Goal: Task Accomplishment & Management: Manage account settings

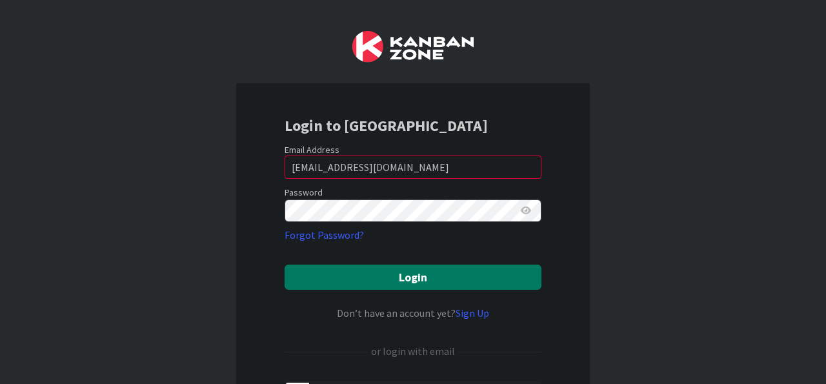
click at [398, 277] on button "Login" at bounding box center [413, 277] width 257 height 25
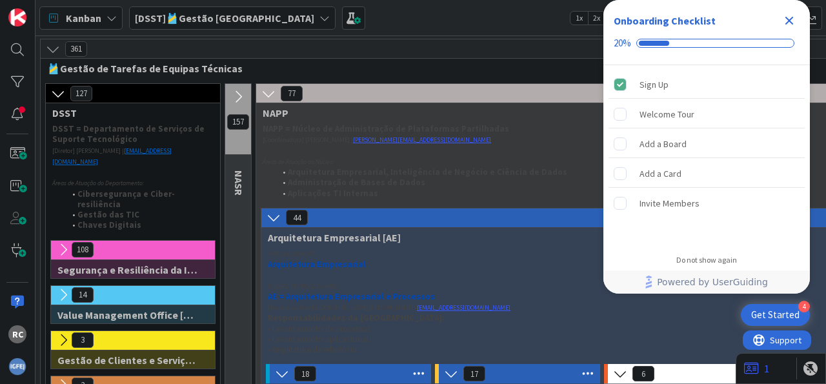
click at [789, 15] on icon "Close Checklist" at bounding box center [788, 20] width 15 height 15
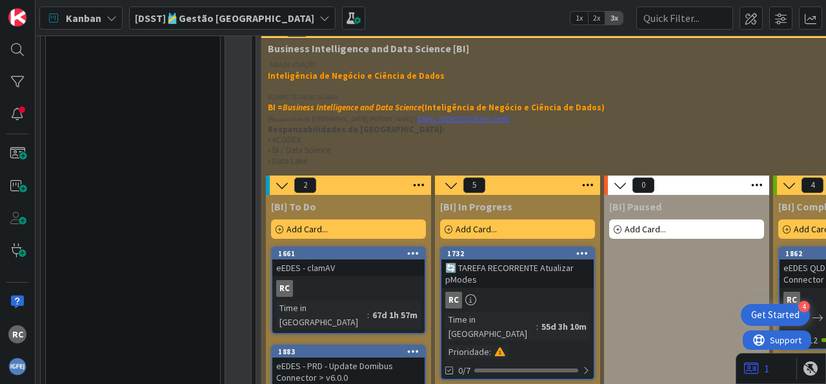
scroll to position [1840, 217]
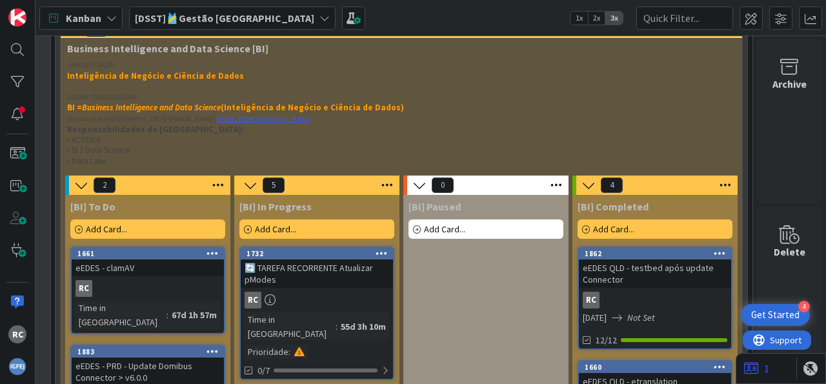
click at [594, 15] on span "2x" at bounding box center [596, 18] width 17 height 13
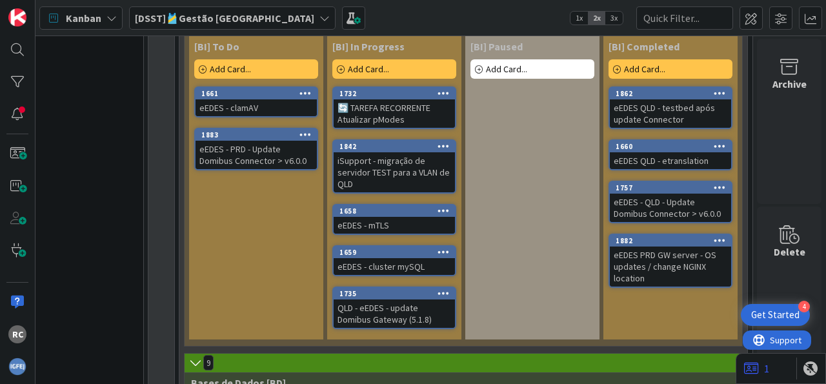
scroll to position [1120, 62]
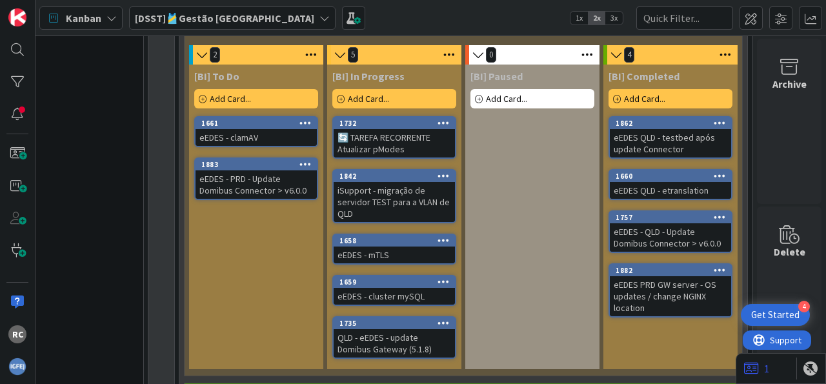
click at [714, 171] on icon at bounding box center [720, 175] width 12 height 9
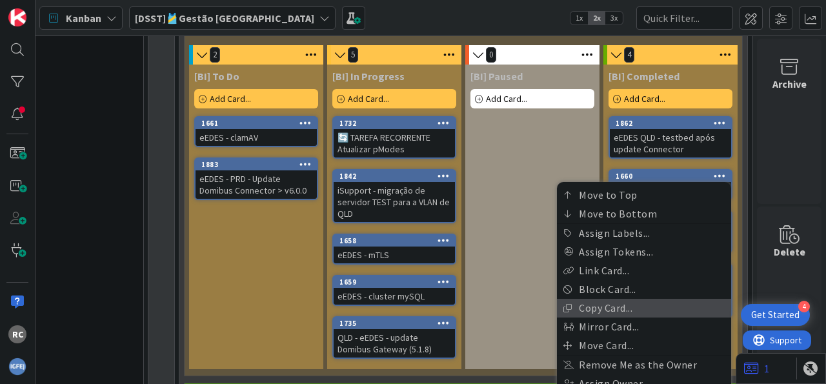
click at [649, 299] on link "Copy Card..." at bounding box center [644, 308] width 174 height 19
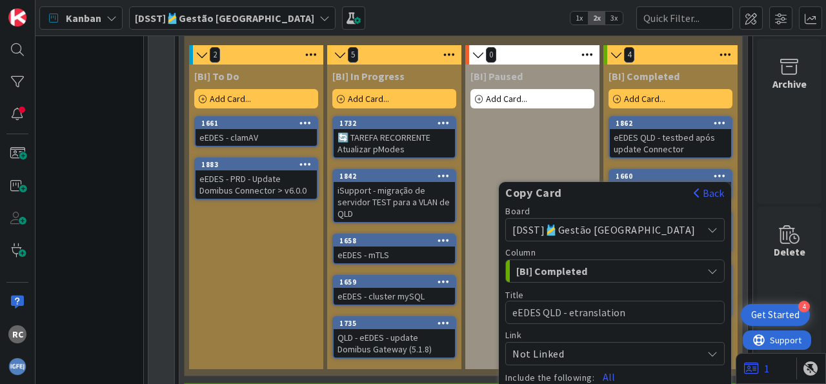
drag, startPoint x: 683, startPoint y: 254, endPoint x: 675, endPoint y: 256, distance: 8.8
click at [683, 261] on div "[BI] Completed" at bounding box center [607, 271] width 189 height 21
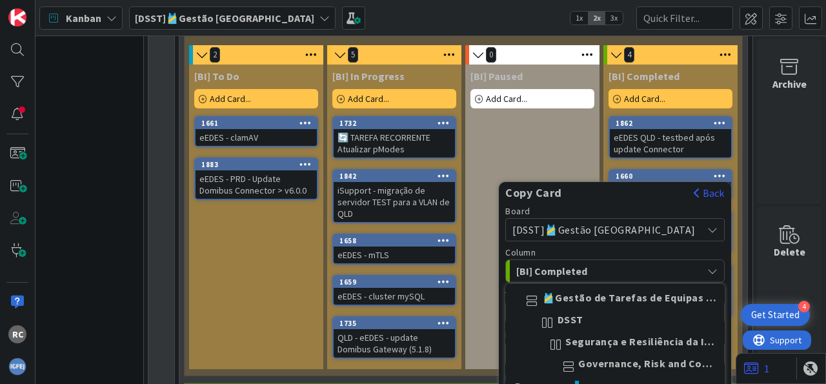
click at [675, 261] on div "[BI] Completed" at bounding box center [607, 271] width 189 height 21
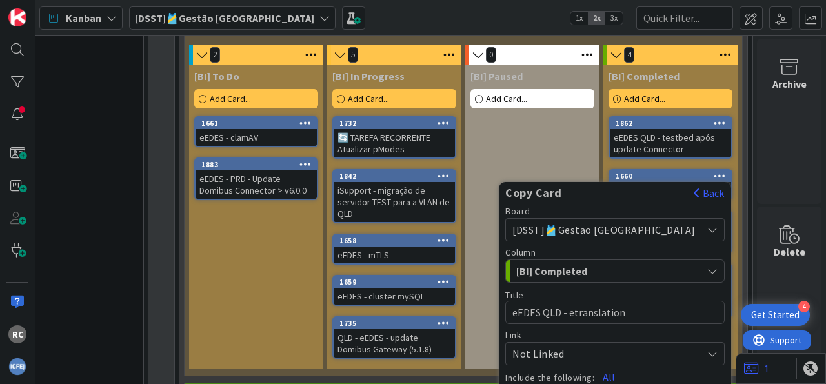
click at [672, 261] on div "[BI] Completed" at bounding box center [607, 271] width 189 height 21
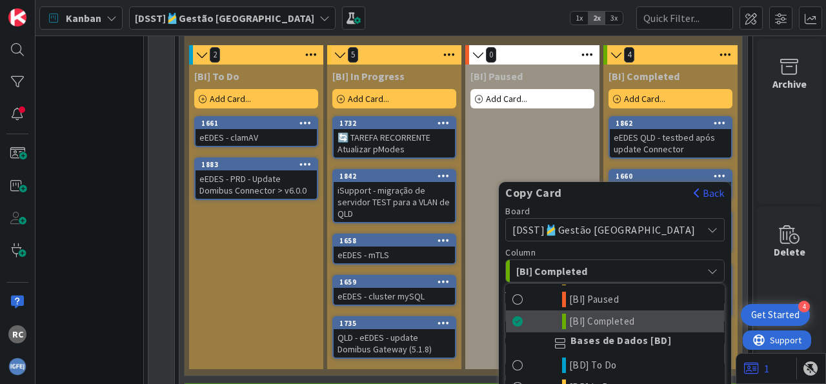
scroll to position [2325, 0]
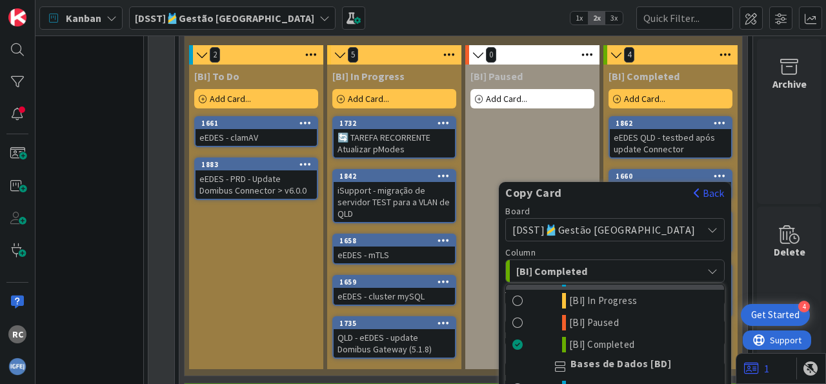
click at [613, 286] on span "[BI] To Do" at bounding box center [591, 278] width 44 height 15
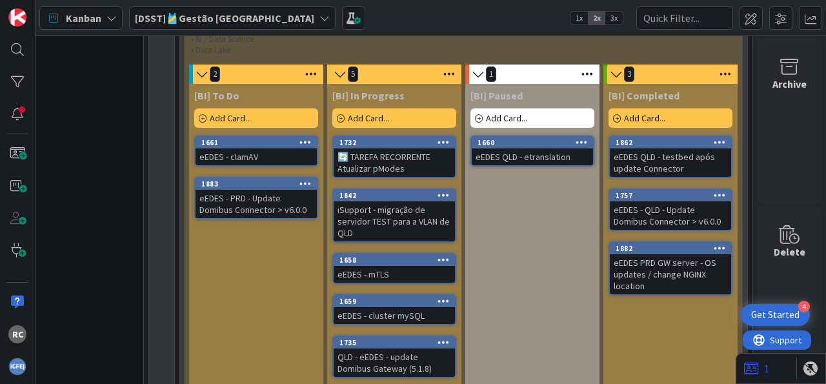
scroll to position [1096, 62]
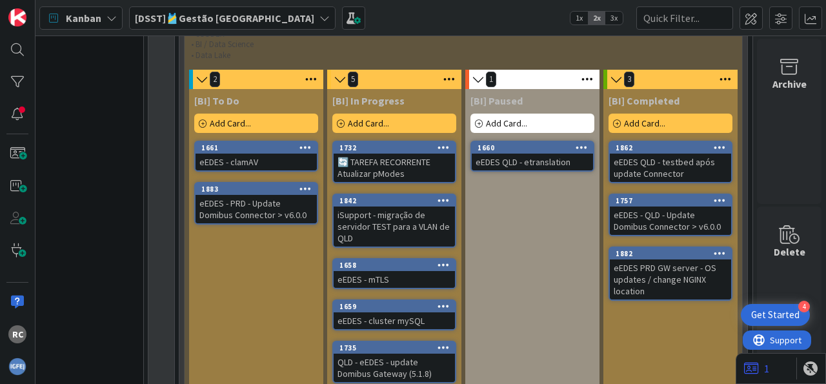
click at [714, 248] on icon at bounding box center [720, 252] width 12 height 9
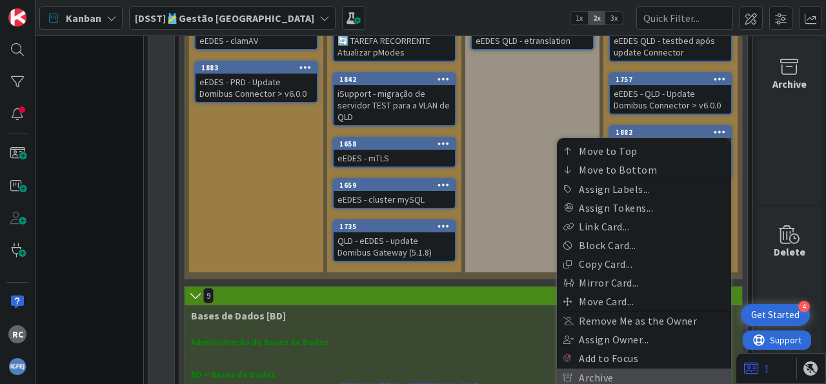
scroll to position [1256, 62]
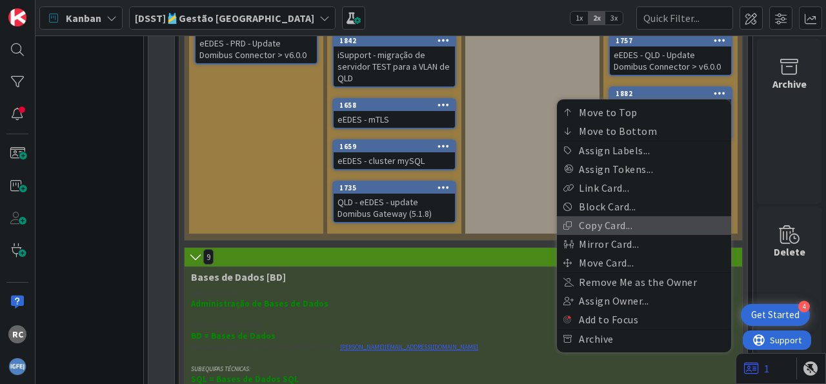
click at [604, 216] on link "Copy Card..." at bounding box center [644, 225] width 174 height 19
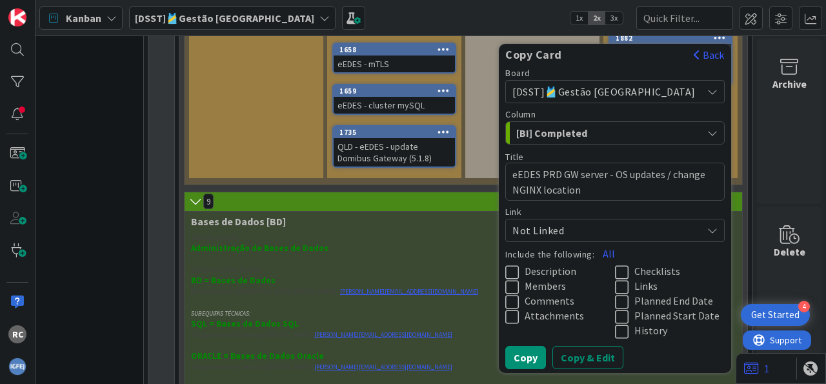
scroll to position [1336, 62]
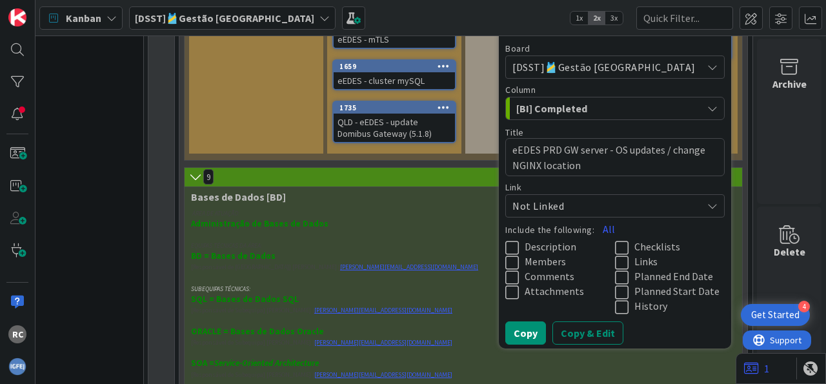
click at [703, 97] on button "[BI] Completed" at bounding box center [614, 108] width 219 height 23
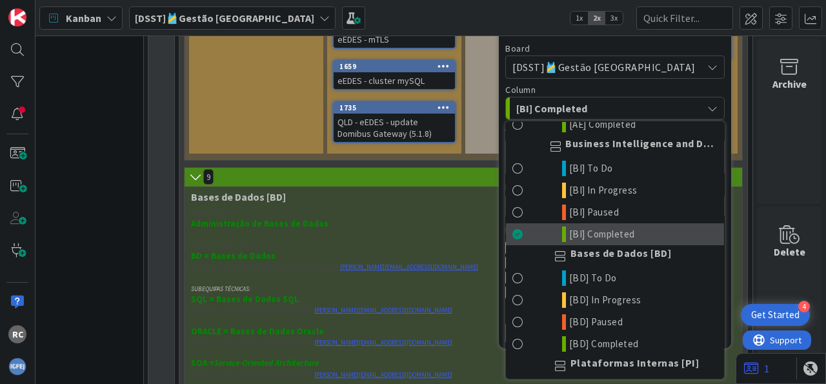
scroll to position [2278, 0]
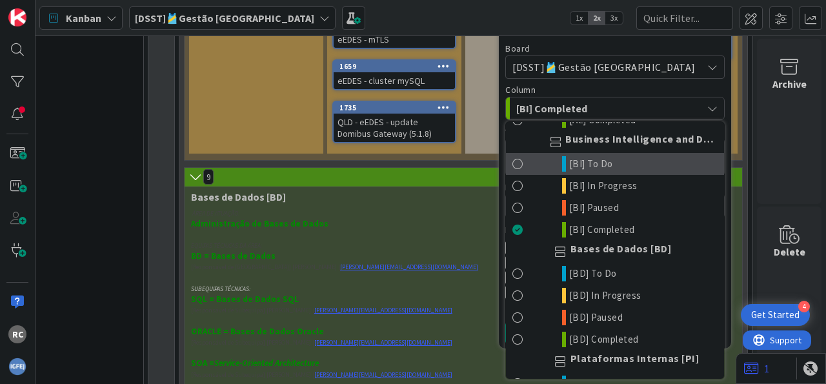
click at [523, 172] on span at bounding box center [517, 163] width 11 height 15
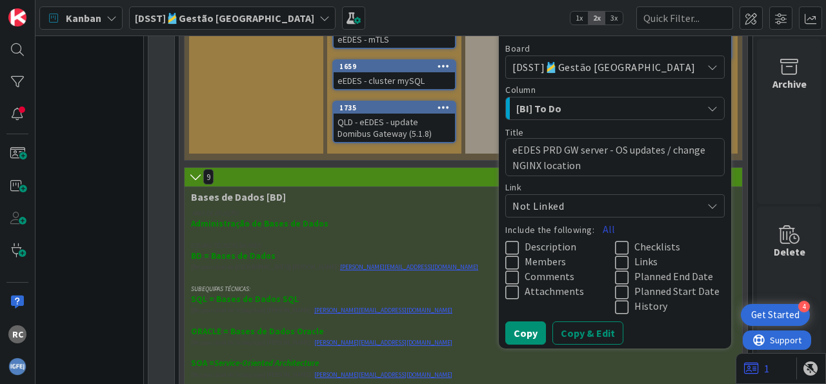
click at [623, 217] on button "All" at bounding box center [608, 228] width 29 height 23
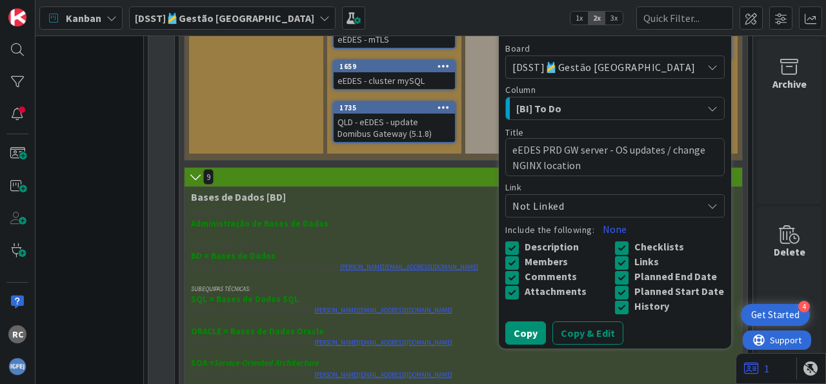
click at [629, 289] on icon at bounding box center [624, 292] width 19 height 15
click at [633, 270] on icon at bounding box center [624, 277] width 19 height 15
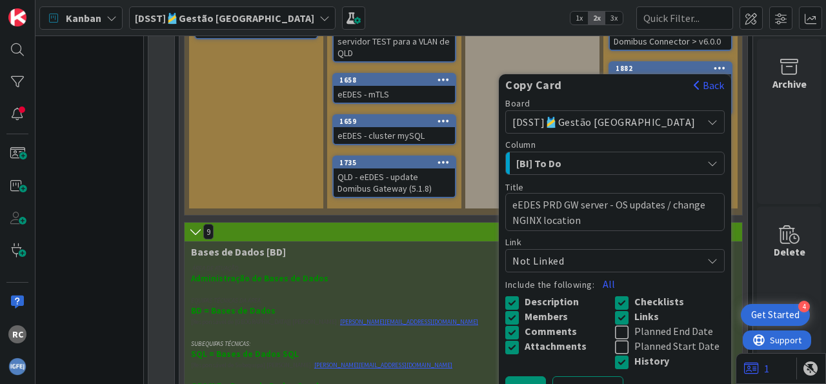
scroll to position [1256, 62]
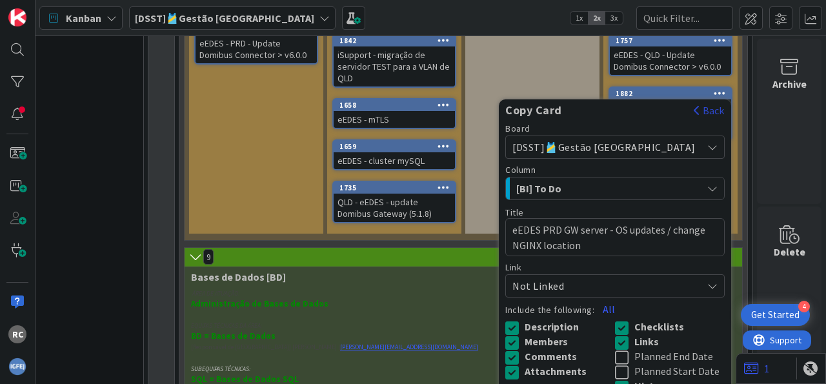
click at [699, 103] on button "Back" at bounding box center [709, 110] width 32 height 14
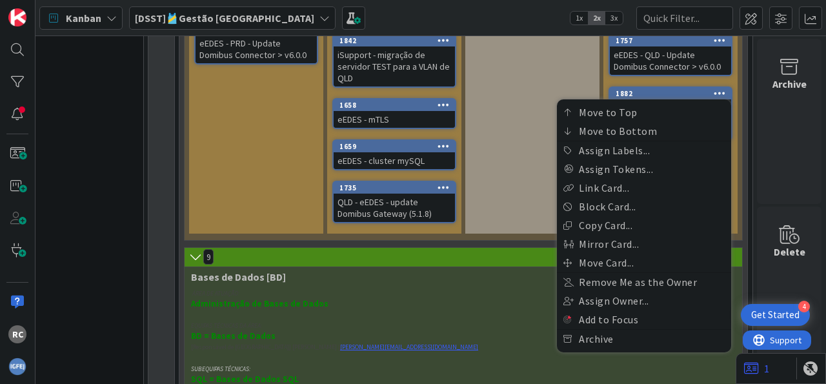
drag, startPoint x: 492, startPoint y: 100, endPoint x: 583, endPoint y: 92, distance: 90.7
click at [497, 101] on div "[BI] Paused Add Card... 1660 eEDES QLD - etranslation" at bounding box center [532, 81] width 134 height 305
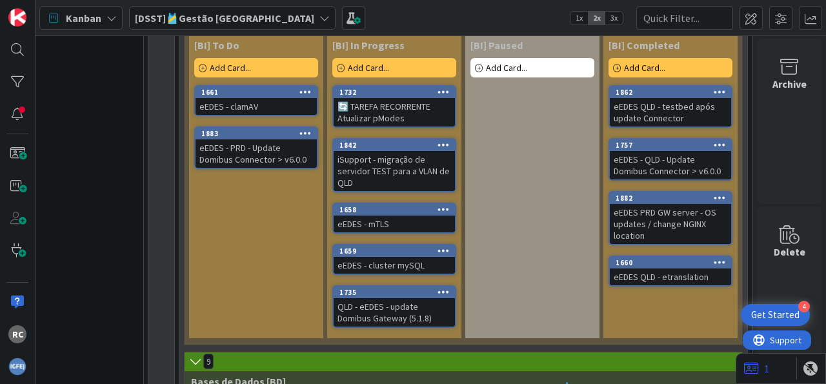
scroll to position [1228, 62]
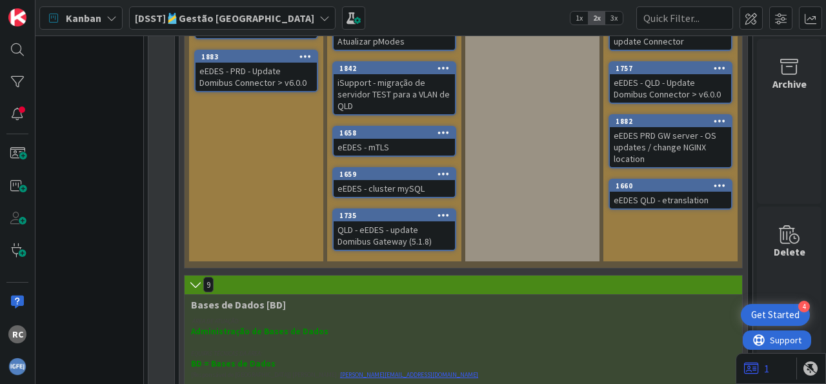
click at [714, 181] on icon at bounding box center [720, 185] width 12 height 9
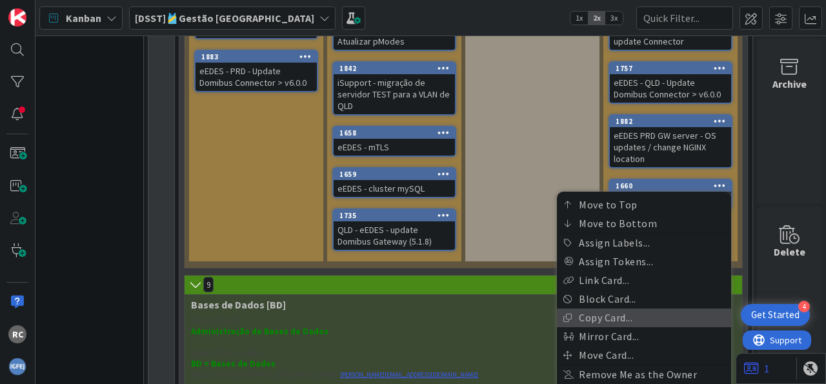
click at [628, 312] on link "Copy Card..." at bounding box center [644, 317] width 174 height 19
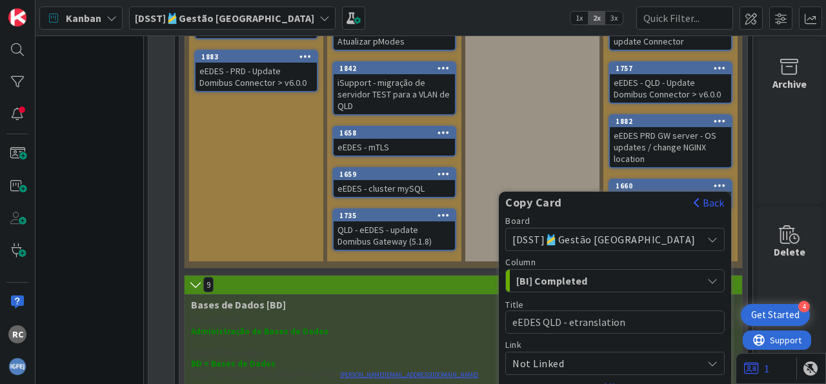
drag, startPoint x: 694, startPoint y: 268, endPoint x: 672, endPoint y: 261, distance: 22.7
click at [694, 269] on button "[BI] Completed" at bounding box center [614, 280] width 219 height 23
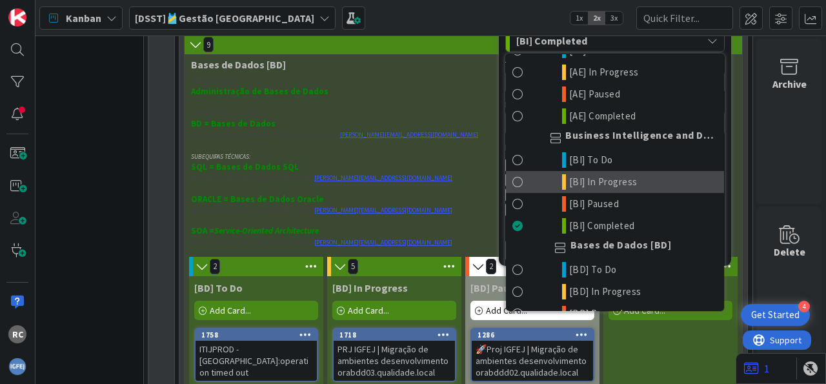
scroll to position [2240, 0]
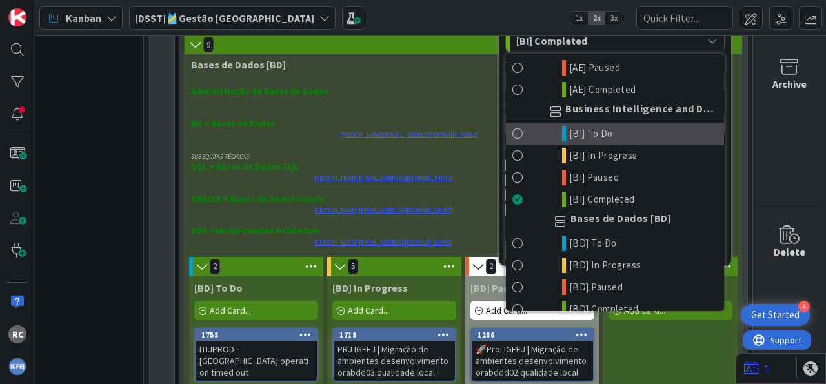
click at [613, 141] on span "[BI] To Do" at bounding box center [591, 133] width 44 height 15
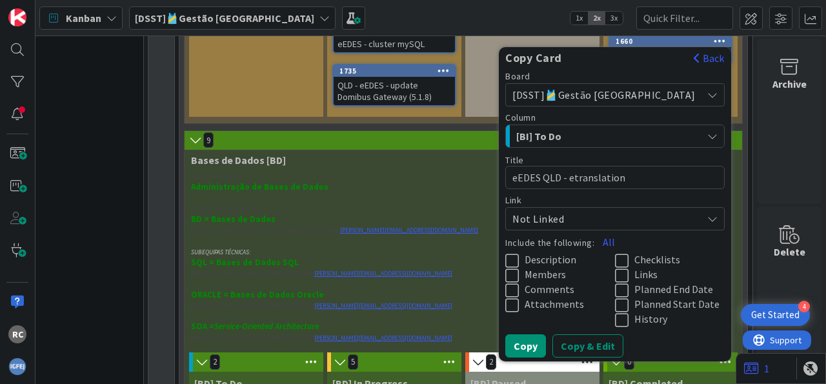
scroll to position [1372, 62]
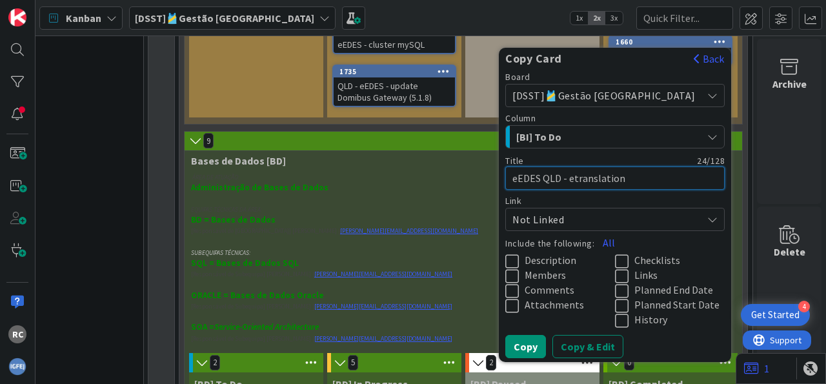
click at [577, 166] on textarea "eEDES QLD - etranslation" at bounding box center [614, 177] width 219 height 23
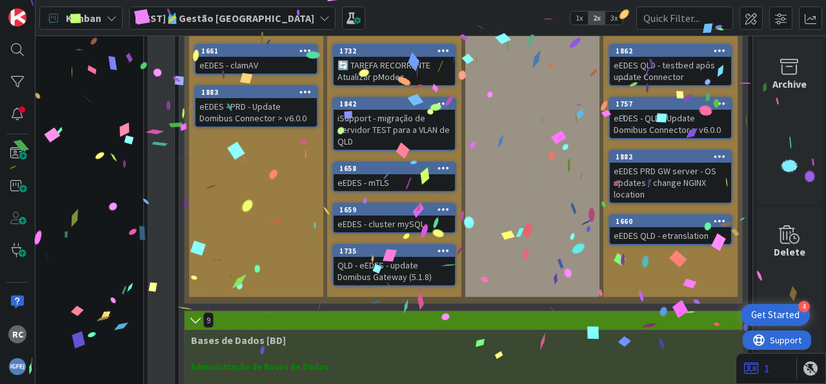
scroll to position [1203, 62]
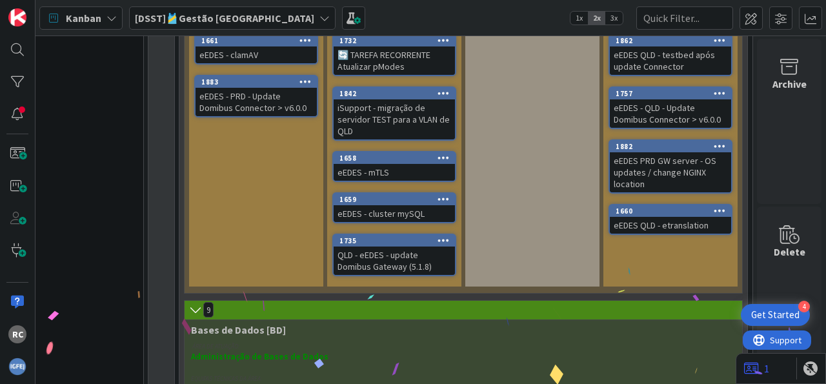
click at [714, 206] on icon at bounding box center [720, 210] width 12 height 9
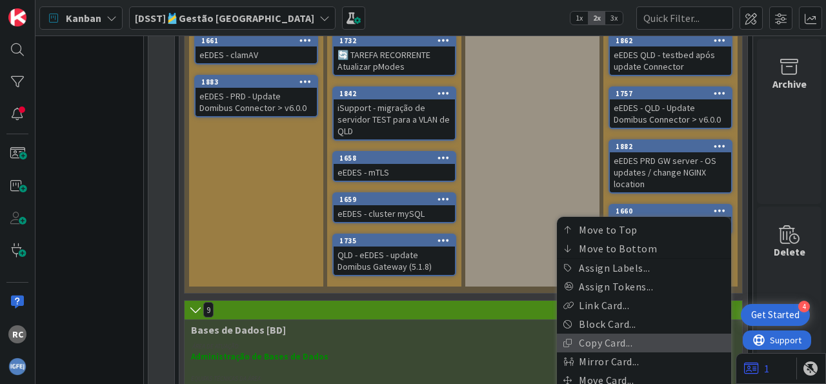
click at [611, 334] on link "Copy Card..." at bounding box center [644, 343] width 174 height 19
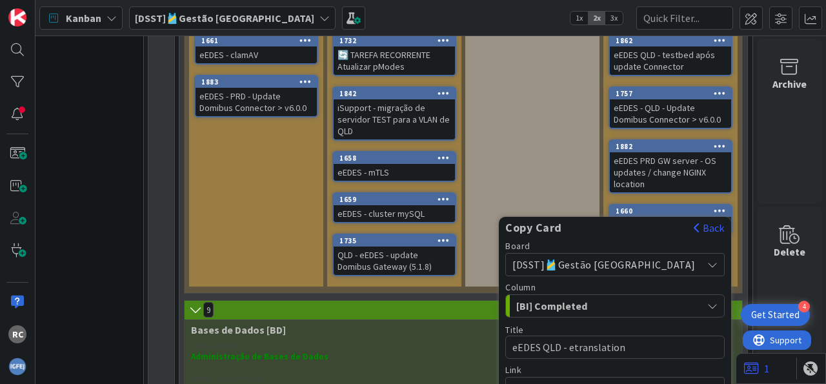
scroll to position [1363, 62]
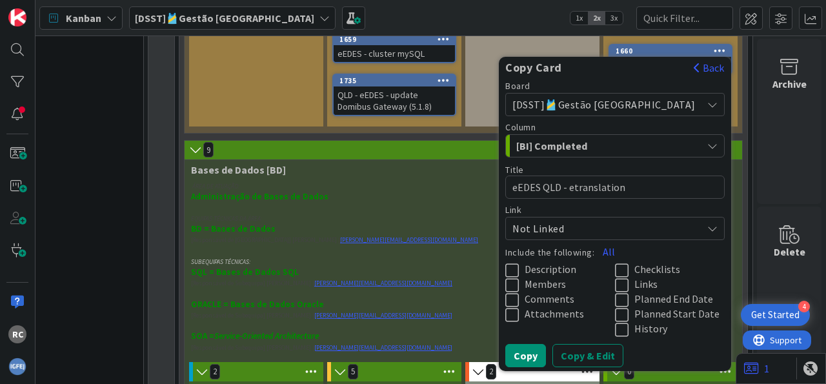
click at [707, 141] on icon "button" at bounding box center [712, 146] width 10 height 10
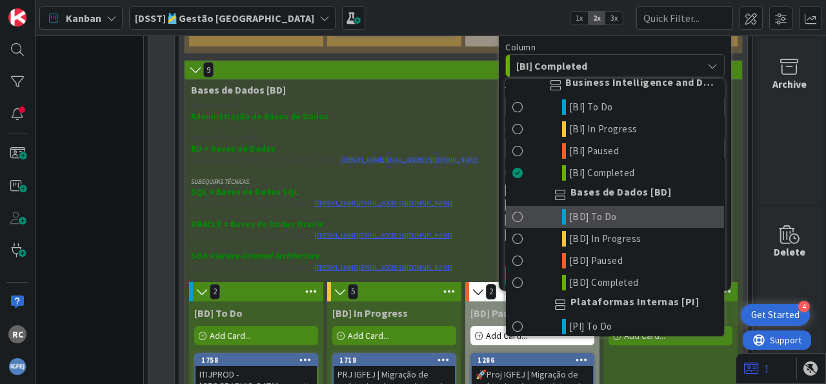
scroll to position [2265, 0]
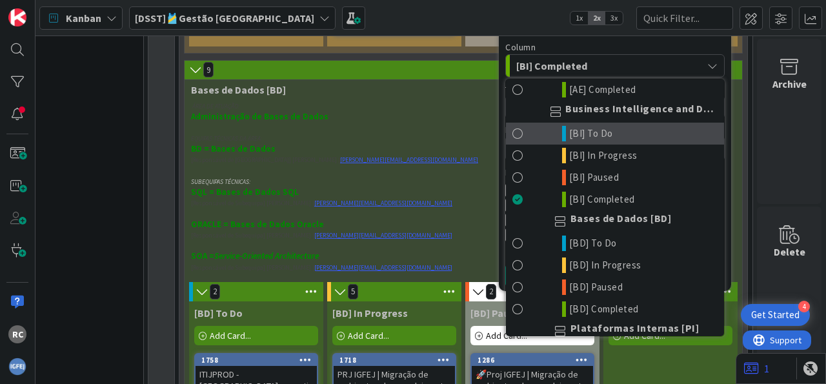
click at [523, 141] on span at bounding box center [517, 133] width 11 height 15
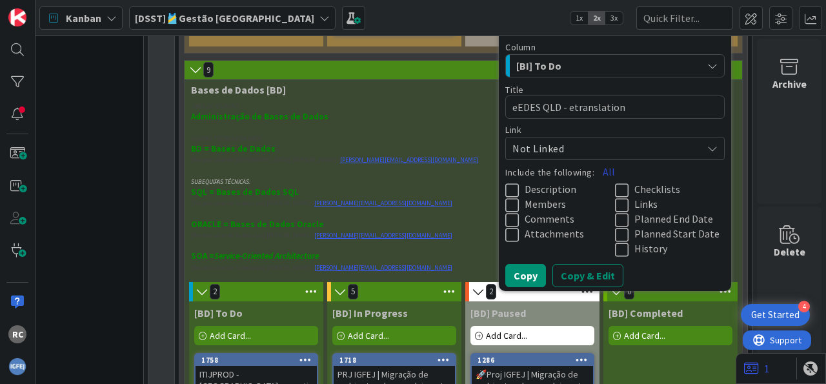
click at [623, 160] on button "All" at bounding box center [608, 171] width 29 height 23
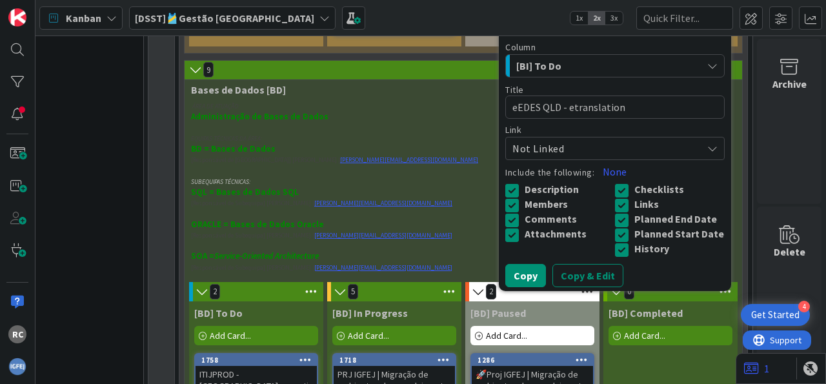
drag, startPoint x: 634, startPoint y: 208, endPoint x: 633, endPoint y: 216, distance: 7.8
click at [633, 212] on icon at bounding box center [624, 219] width 19 height 15
click at [631, 232] on icon at bounding box center [624, 234] width 19 height 15
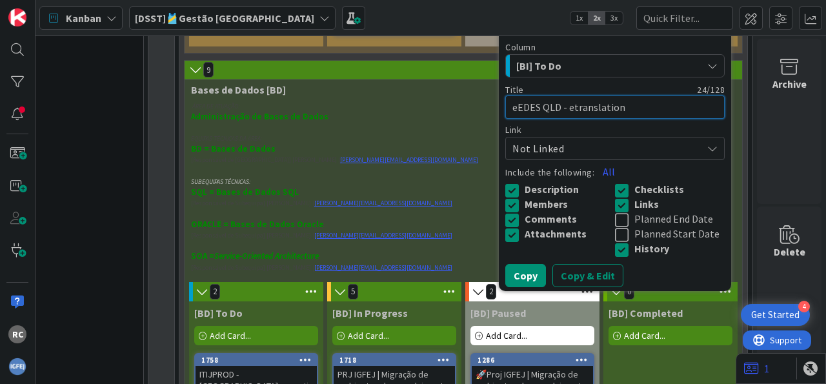
click at [588, 95] on textarea "eEDES QLD - etranslation" at bounding box center [614, 106] width 219 height 23
type textarea "x"
type textarea "eEDES QL - etranslation"
type textarea "x"
type textarea "eEDES Q - etranslation"
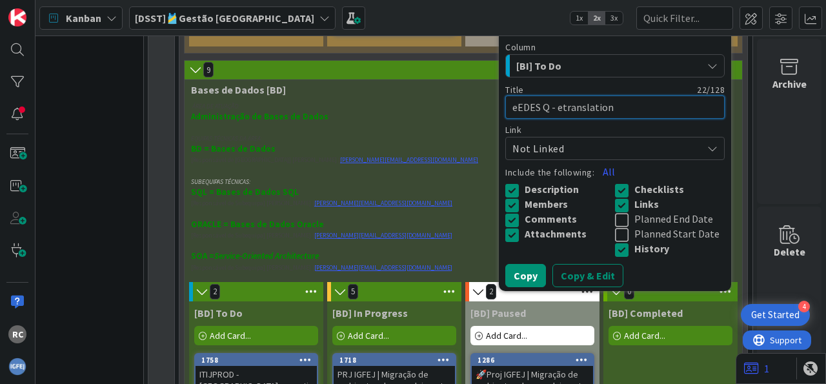
type textarea "x"
type textarea "eEDES - etranslation"
type textarea "x"
type textarea "eEDES P - etranslation"
type textarea "x"
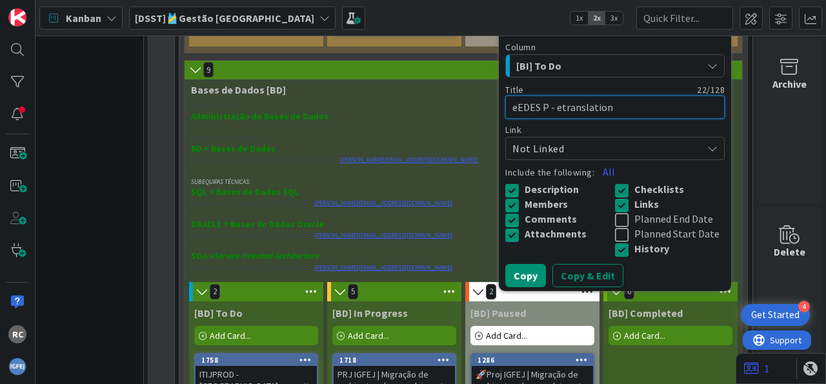
type textarea "eEDES PR - etranslation"
type textarea "x"
type textarea "eEDES PRD - etranslation"
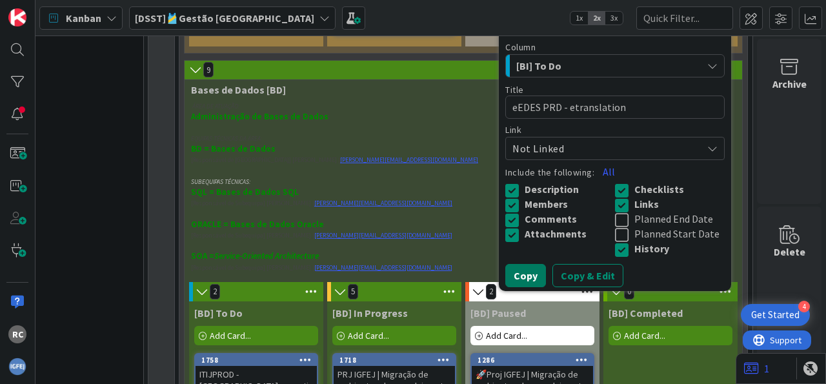
click at [546, 283] on button "Copy" at bounding box center [525, 275] width 41 height 23
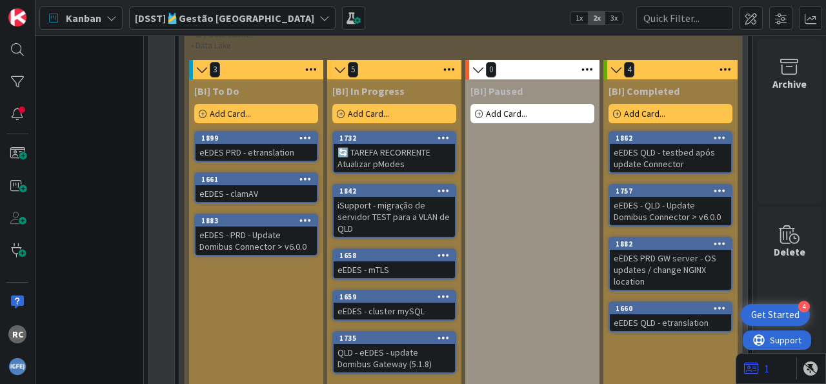
scroll to position [1043, 62]
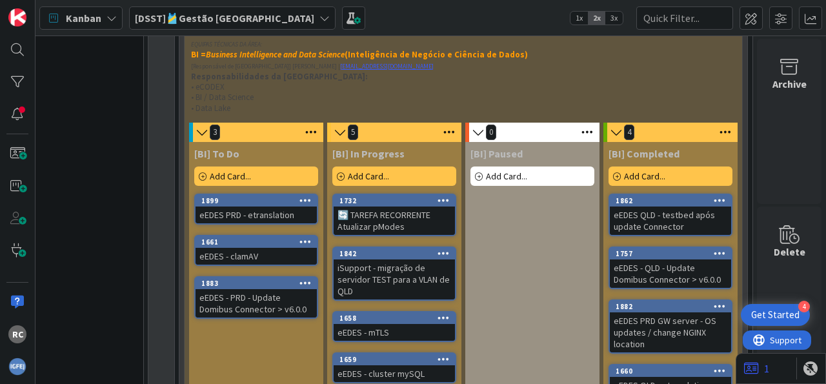
click at [299, 196] on icon at bounding box center [305, 200] width 12 height 9
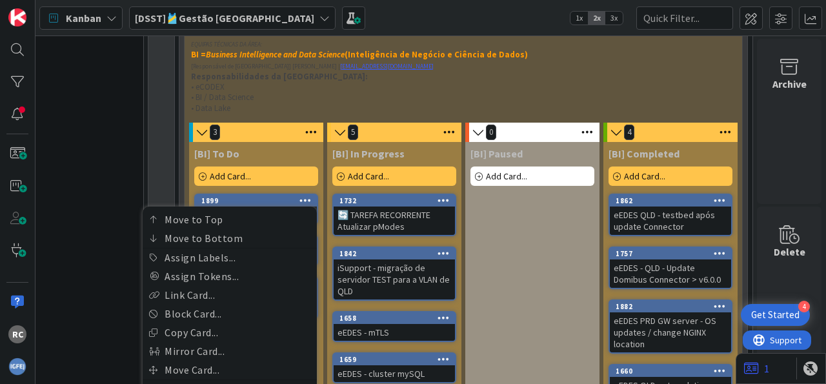
click at [214, 181] on div "[BI] To Do Add Card... 1899 Move to Top Move to Bottom Assign Labels... Assign …" at bounding box center [256, 294] width 134 height 305
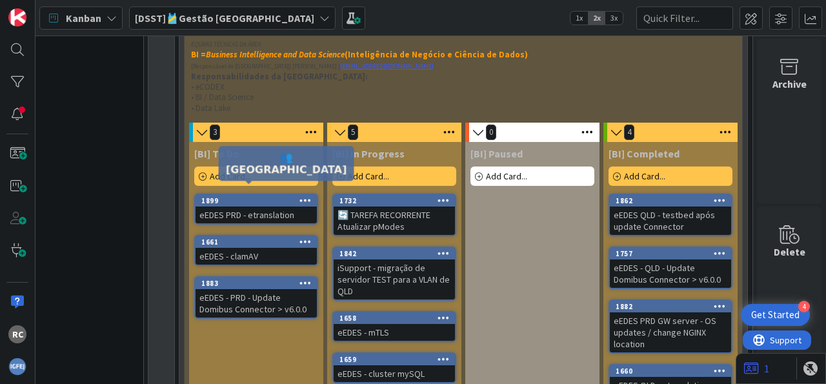
click at [221, 196] on div "1899" at bounding box center [258, 200] width 115 height 9
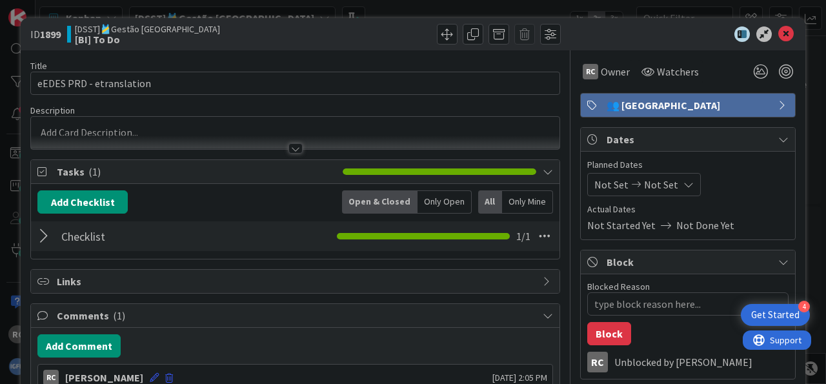
click at [650, 104] on span "👥 [GEOGRAPHIC_DATA]" at bounding box center [689, 104] width 165 height 15
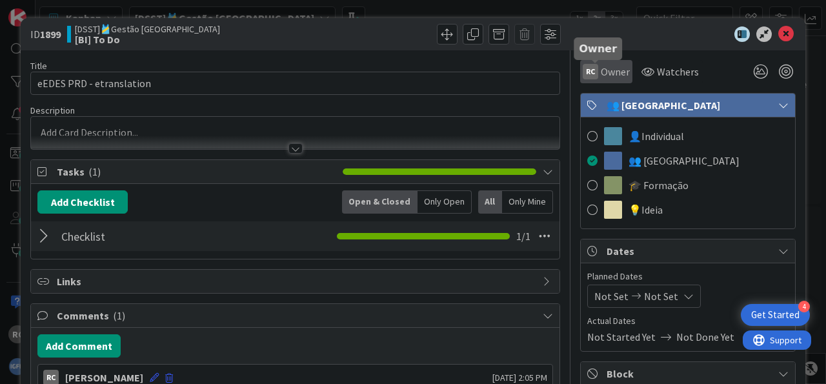
click at [604, 70] on span "Owner" at bounding box center [615, 71] width 29 height 15
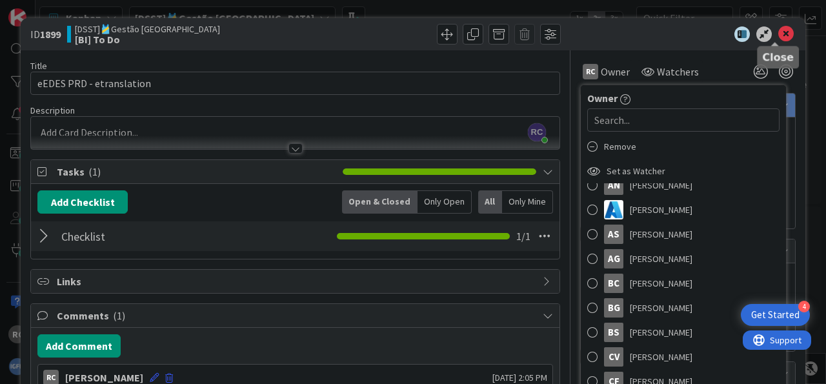
drag, startPoint x: 779, startPoint y: 31, endPoint x: 698, endPoint y: 45, distance: 81.9
click at [778, 32] on icon at bounding box center [785, 33] width 15 height 15
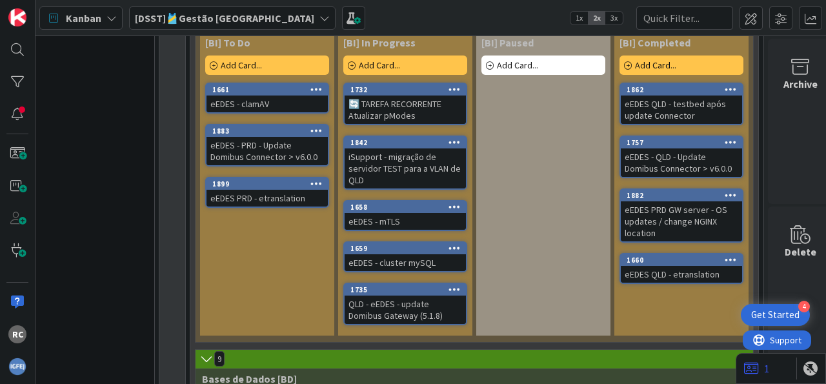
scroll to position [1151, 35]
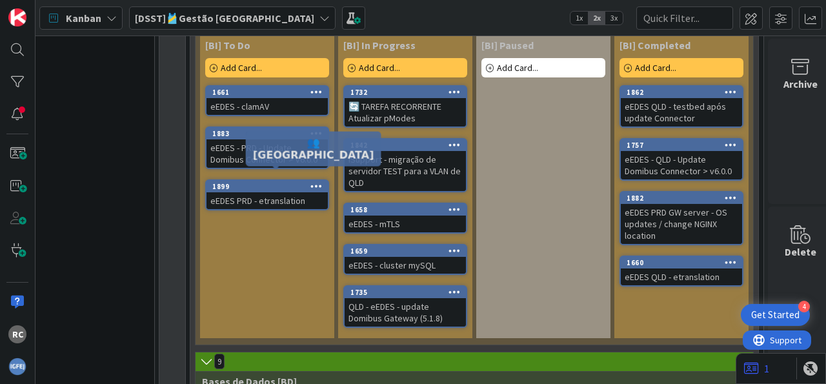
click at [272, 182] on div "1899" at bounding box center [269, 186] width 115 height 9
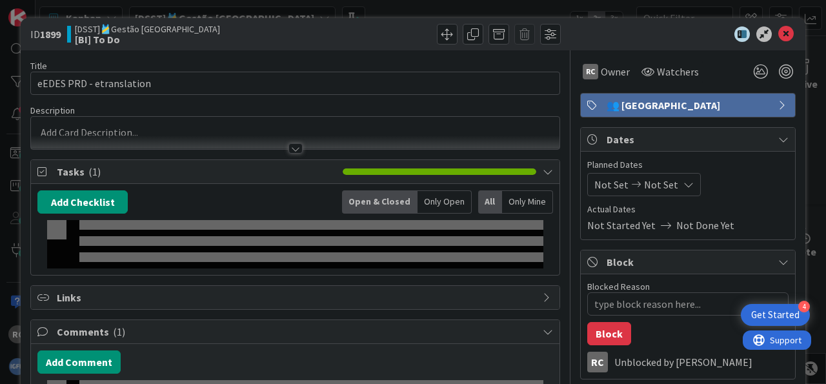
type textarea "x"
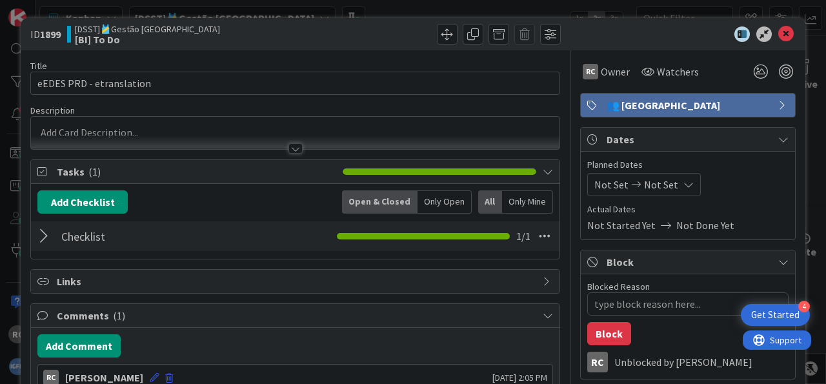
click at [667, 181] on div "Not Set Not Set" at bounding box center [644, 184] width 114 height 23
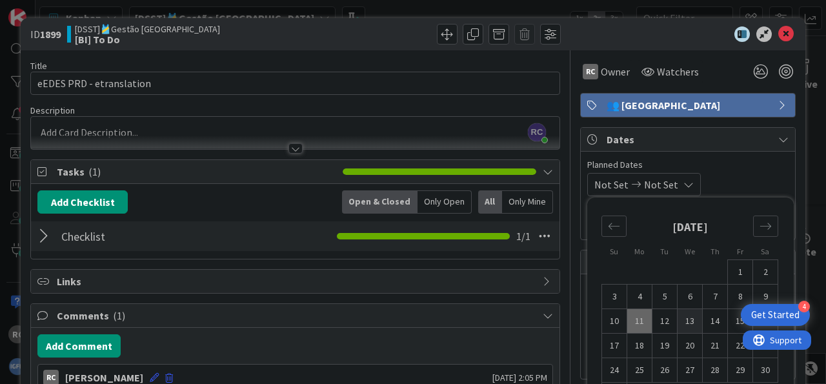
click at [678, 319] on td "13" at bounding box center [690, 321] width 25 height 25
type input "[DATE]"
type textarea "x"
click at [655, 315] on td "12" at bounding box center [664, 321] width 25 height 25
type input "[DATE]"
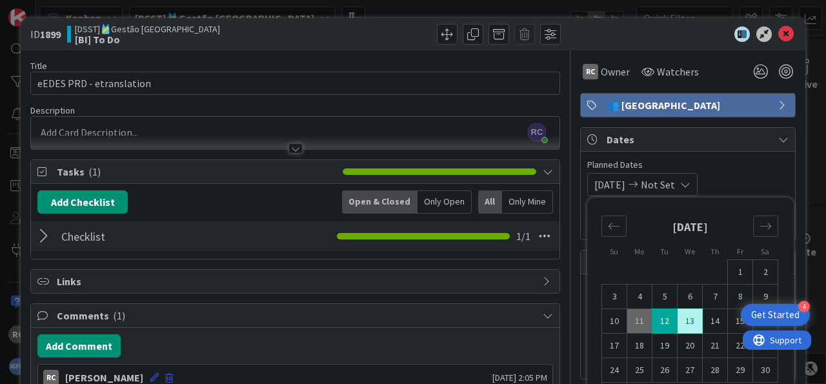
type textarea "x"
click at [679, 316] on td "13" at bounding box center [690, 321] width 25 height 25
type input "[DATE]"
click at [778, 34] on icon at bounding box center [785, 33] width 15 height 15
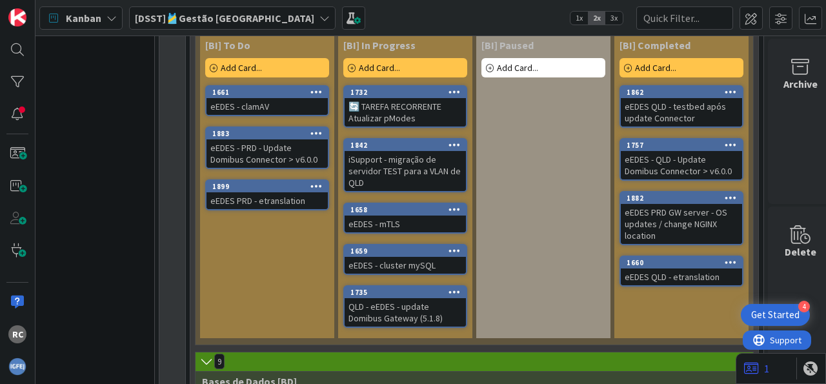
click at [264, 192] on div "eEDES PRD - etranslation" at bounding box center [266, 200] width 121 height 17
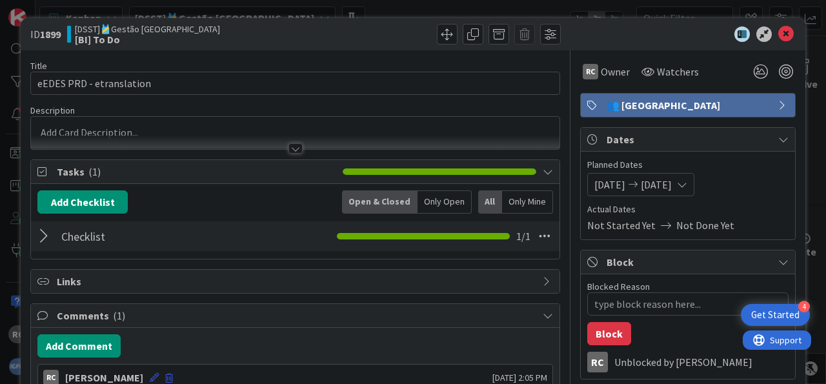
type textarea "x"
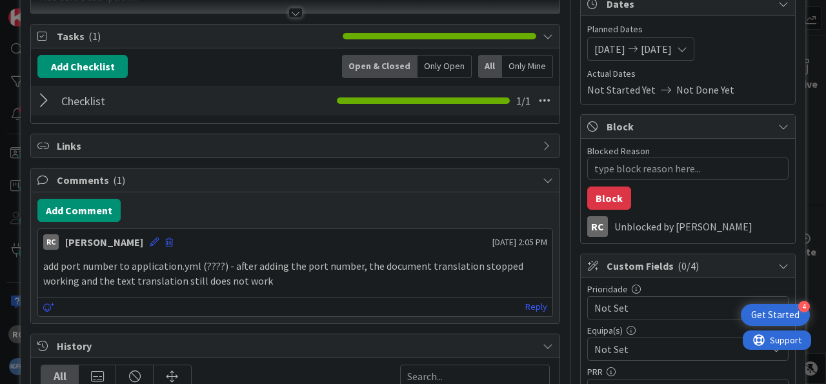
scroll to position [160, 0]
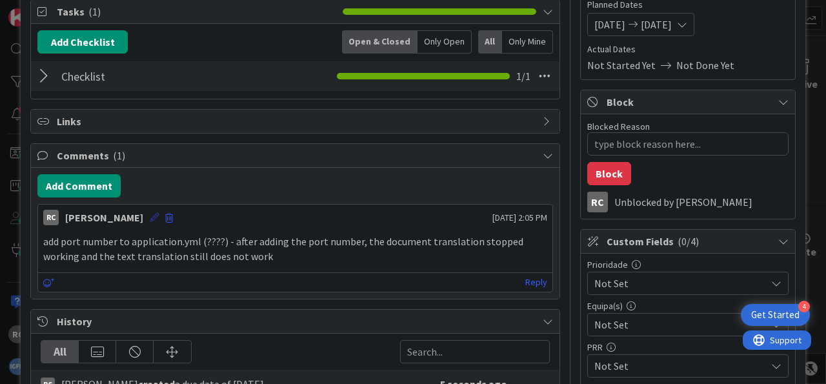
click at [150, 213] on icon at bounding box center [154, 217] width 9 height 9
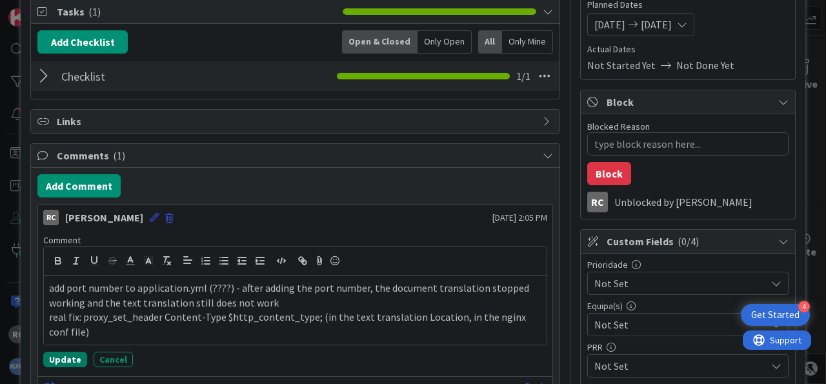
drag, startPoint x: 69, startPoint y: 363, endPoint x: 61, endPoint y: 359, distance: 8.7
click at [65, 362] on button "Update" at bounding box center [65, 359] width 44 height 15
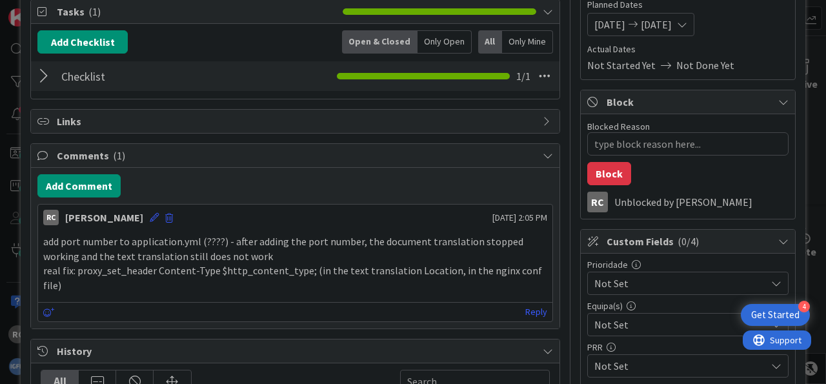
click at [45, 73] on div at bounding box center [45, 76] width 17 height 23
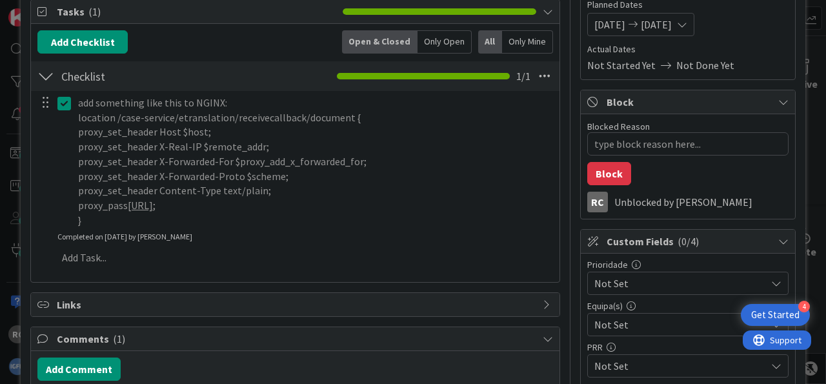
click at [66, 103] on icon at bounding box center [66, 102] width 19 height 15
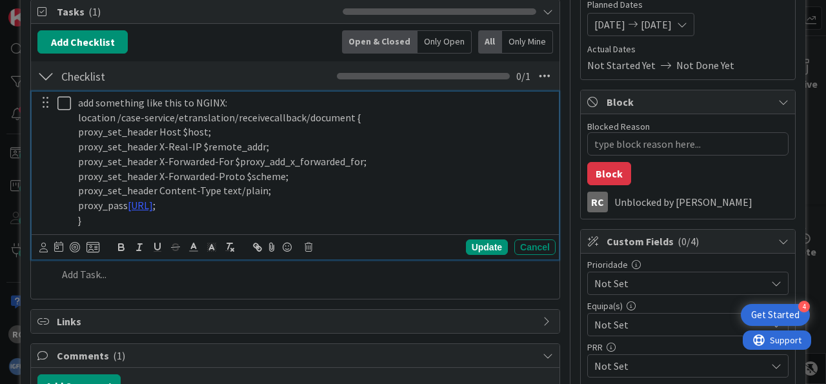
scroll to position [80, 0]
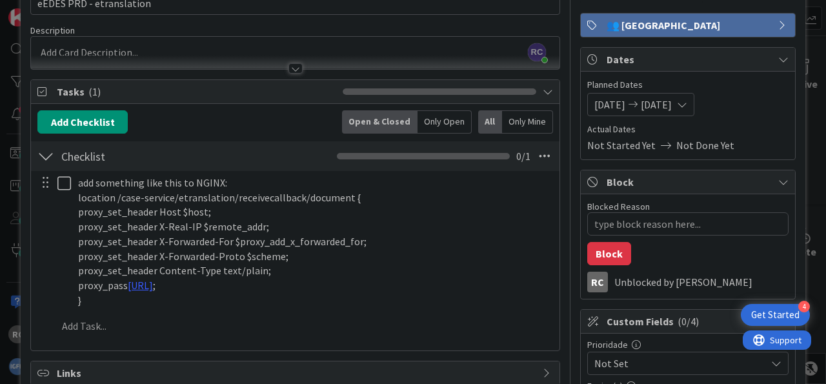
click at [476, 330] on div "add something like this to NGINX: location /case-service/etranslation/receiveca…" at bounding box center [295, 257] width 516 height 172
drag, startPoint x: 46, startPoint y: 153, endPoint x: 124, endPoint y: 162, distance: 78.6
click at [46, 153] on div at bounding box center [45, 156] width 17 height 23
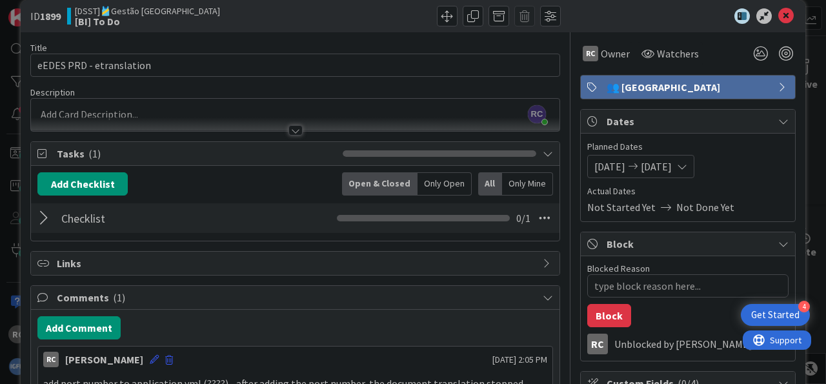
scroll to position [0, 0]
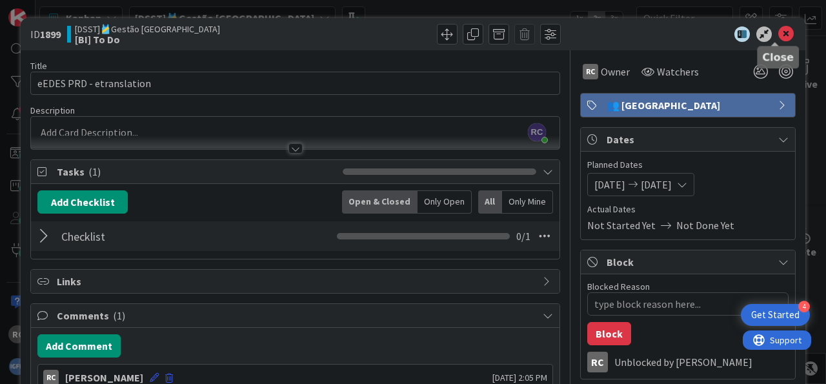
click at [778, 33] on icon at bounding box center [785, 33] width 15 height 15
type textarea "x"
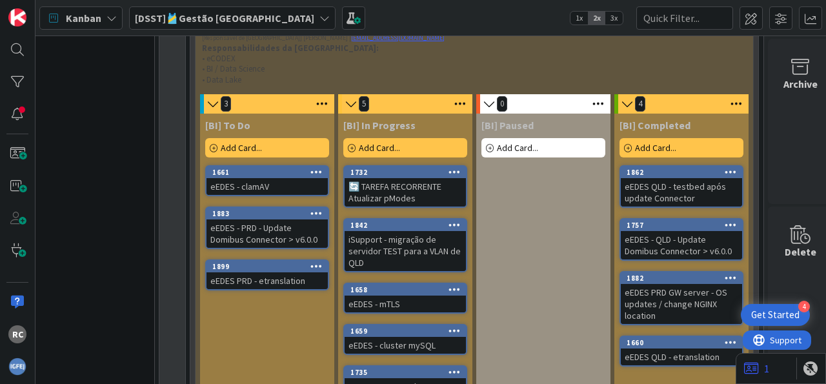
scroll to position [1151, 35]
